Goal: Information Seeking & Learning: Learn about a topic

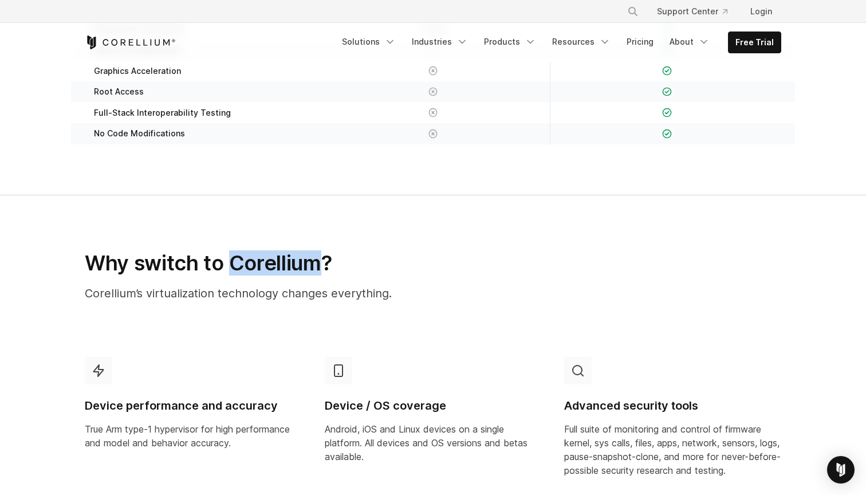
click at [234, 263] on h2 "Why switch to Corellium?" at bounding box center [313, 262] width 456 height 25
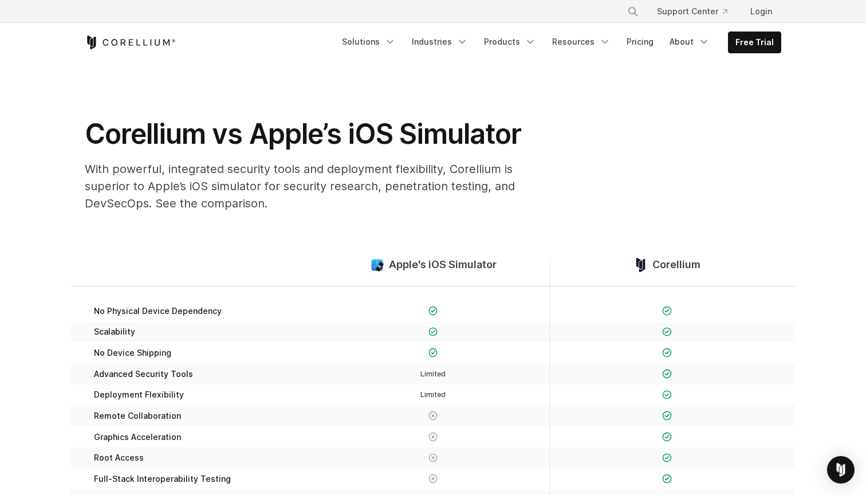
click at [766, 42] on link "Free Trial" at bounding box center [754, 42] width 52 height 21
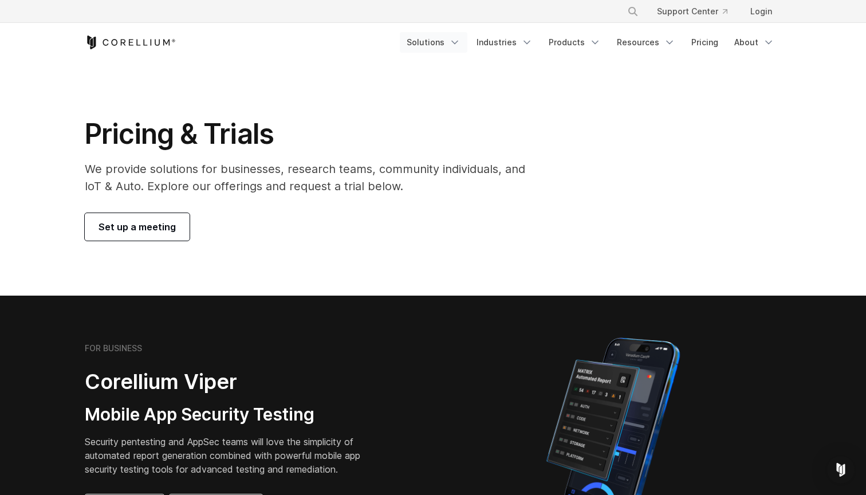
click at [457, 40] on icon "Navigation Menu" at bounding box center [454, 42] width 11 height 11
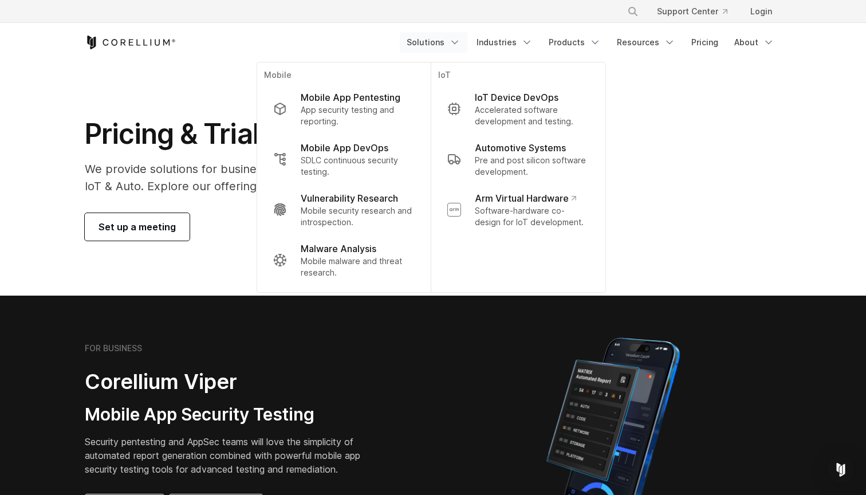
click at [734, 214] on div "Pricing & Trials We provide solutions for businesses, research teams, community…" at bounding box center [432, 179] width 719 height 124
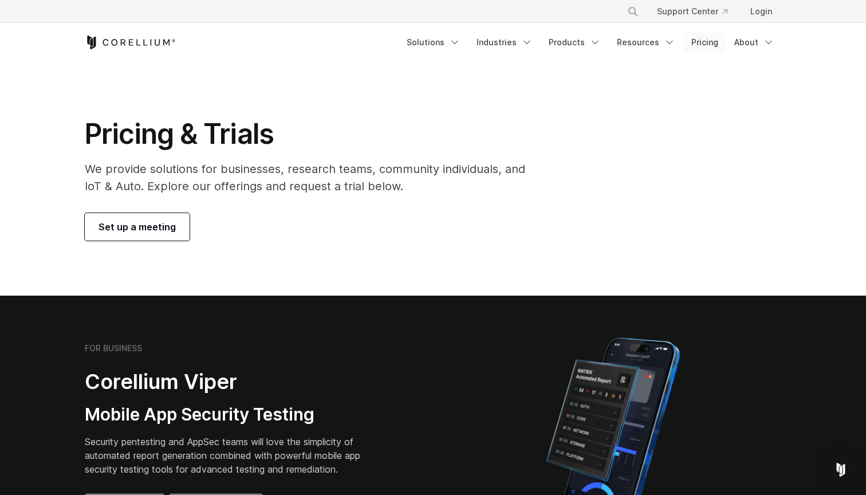
click at [706, 44] on link "Pricing" at bounding box center [704, 42] width 41 height 21
click at [160, 225] on span "Set up a meeting" at bounding box center [136, 227] width 77 height 14
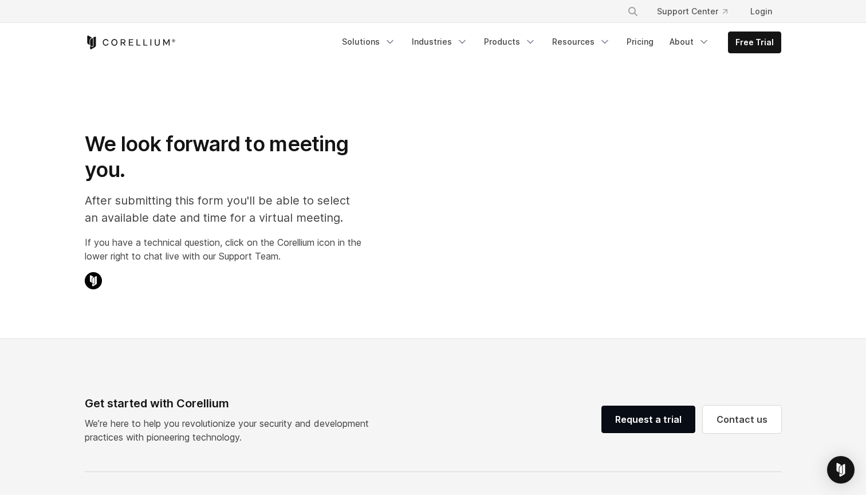
select select "**"
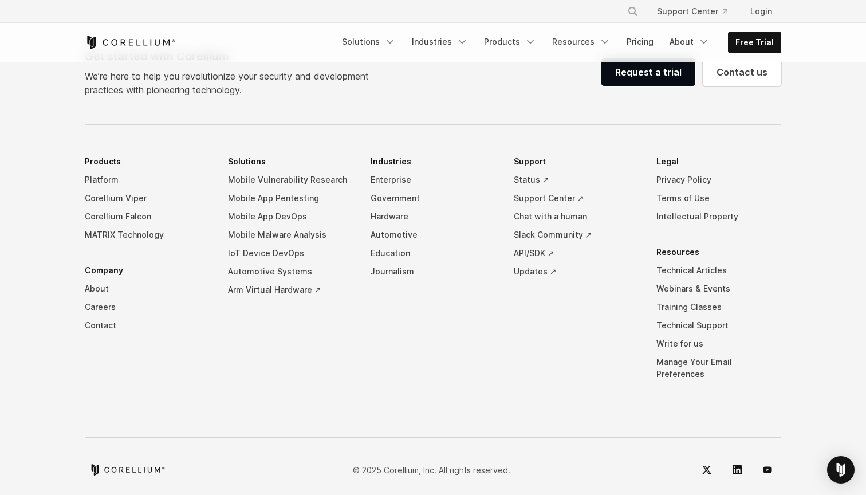
scroll to position [743, 0]
click at [396, 39] on icon "Navigation Menu" at bounding box center [389, 41] width 11 height 11
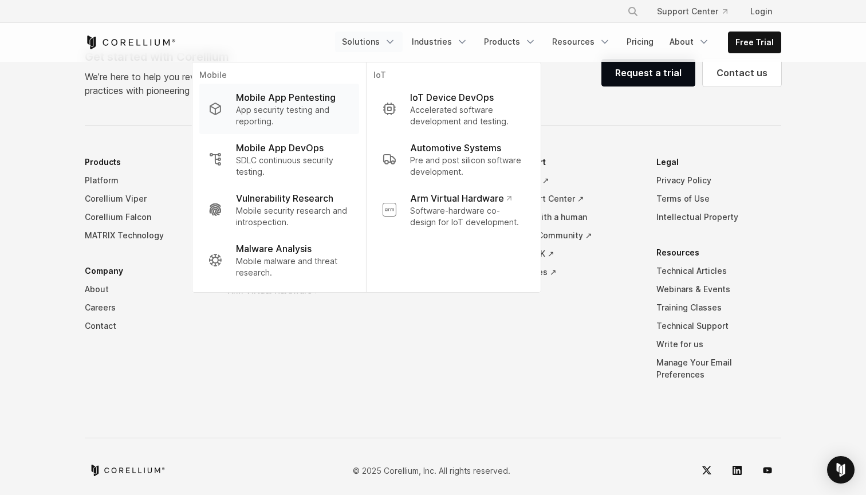
click at [326, 117] on p "App security testing and reporting." at bounding box center [293, 115] width 114 height 23
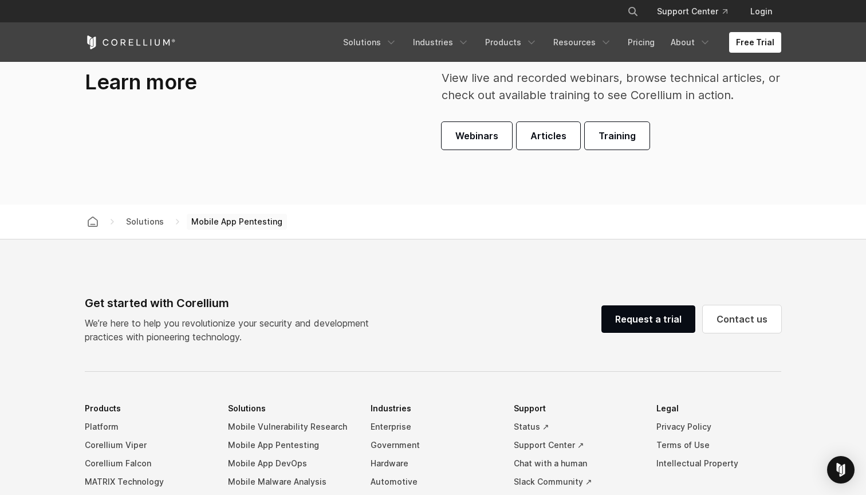
scroll to position [3378, 0]
